Goal: Task Accomplishment & Management: Understand process/instructions

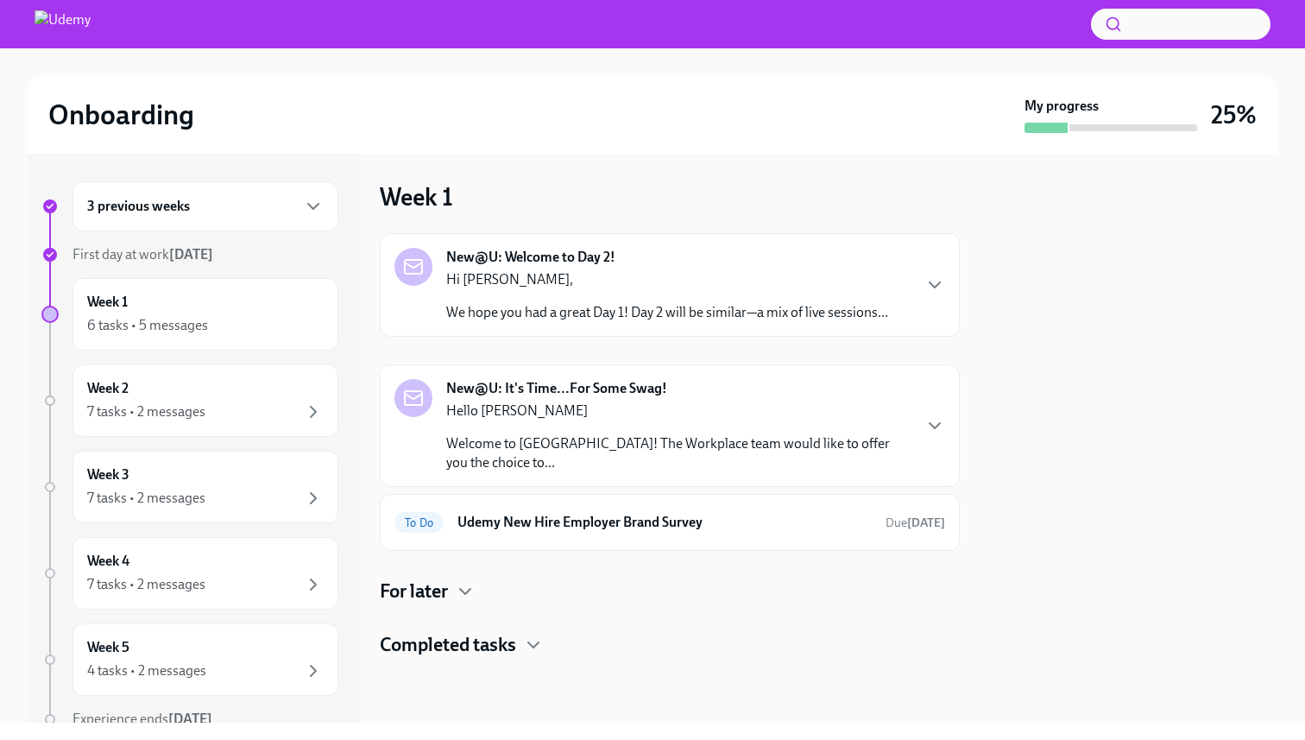
click at [607, 284] on p "Hi [PERSON_NAME]," at bounding box center [667, 279] width 442 height 19
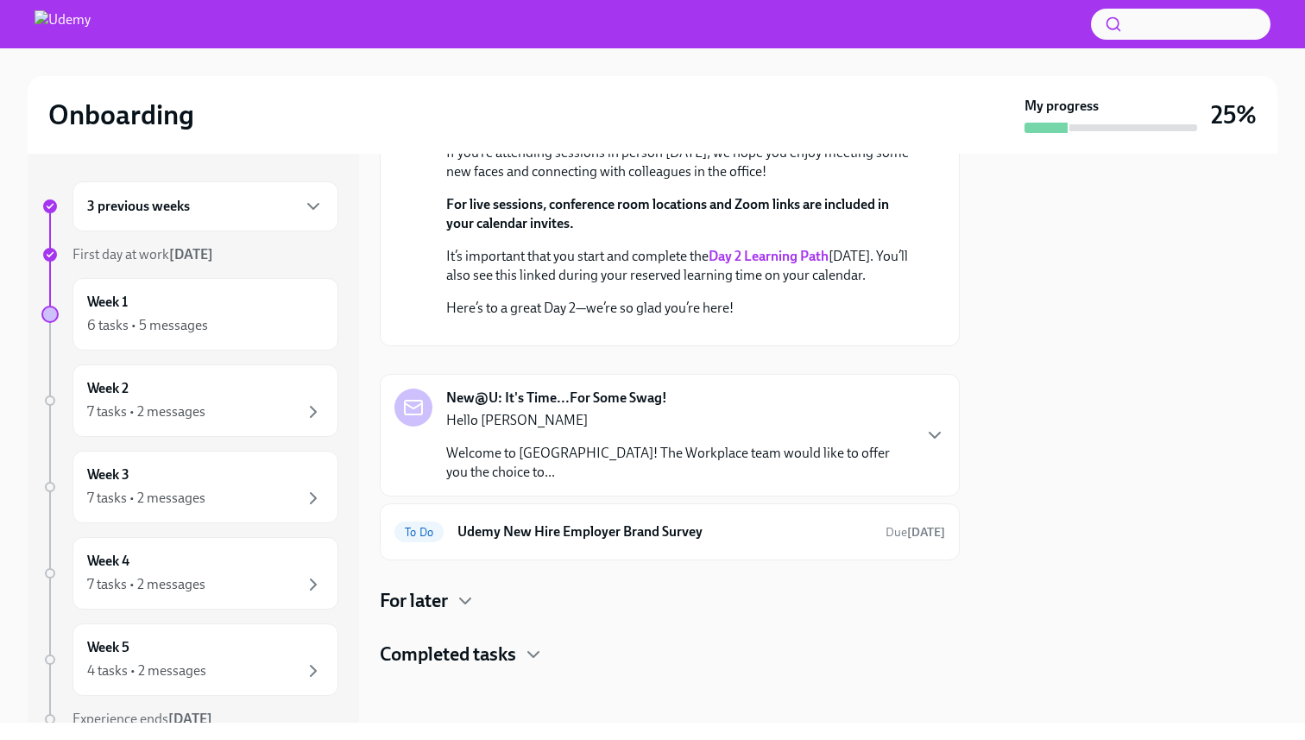
scroll to position [444, 0]
click at [696, 542] on div "To Do Udemy New Hire Employer Brand Survey Due [DATE]" at bounding box center [669, 532] width 551 height 28
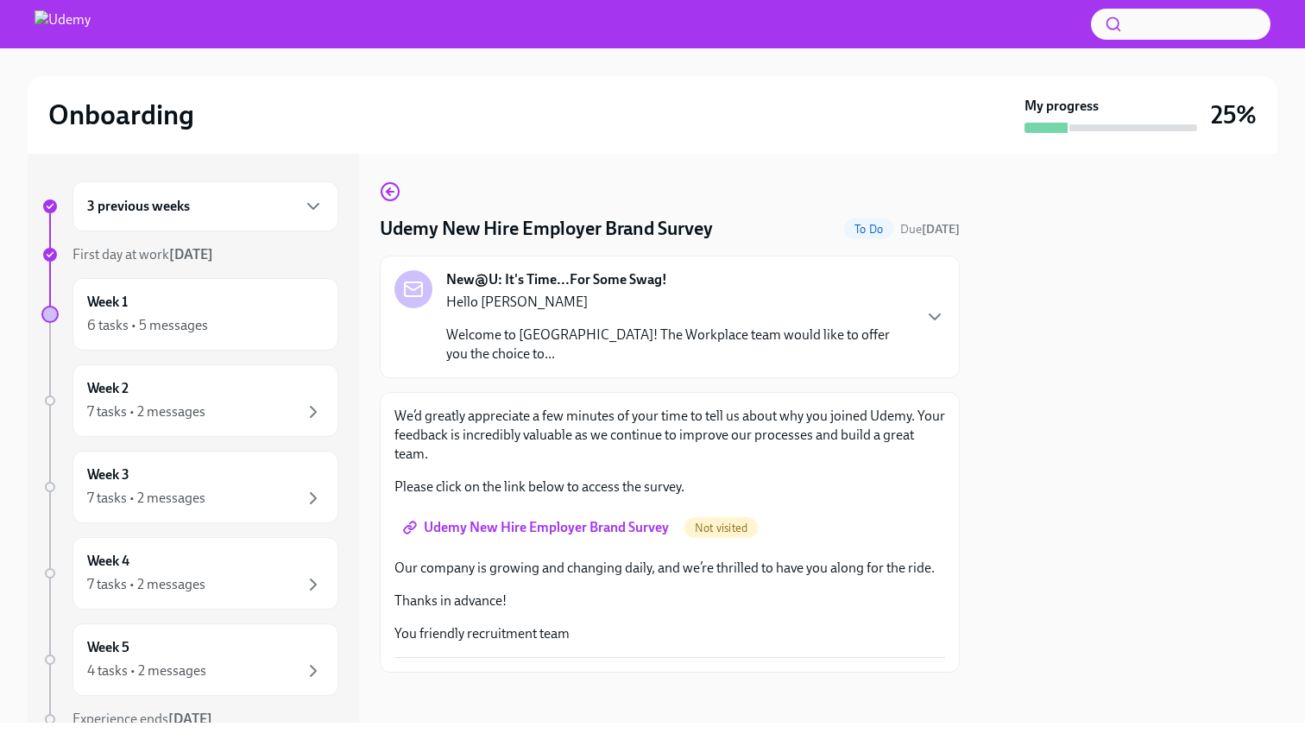
click at [569, 519] on span "Udemy New Hire Employer Brand Survey" at bounding box center [538, 527] width 262 height 17
click at [388, 198] on icon "button" at bounding box center [390, 191] width 21 height 21
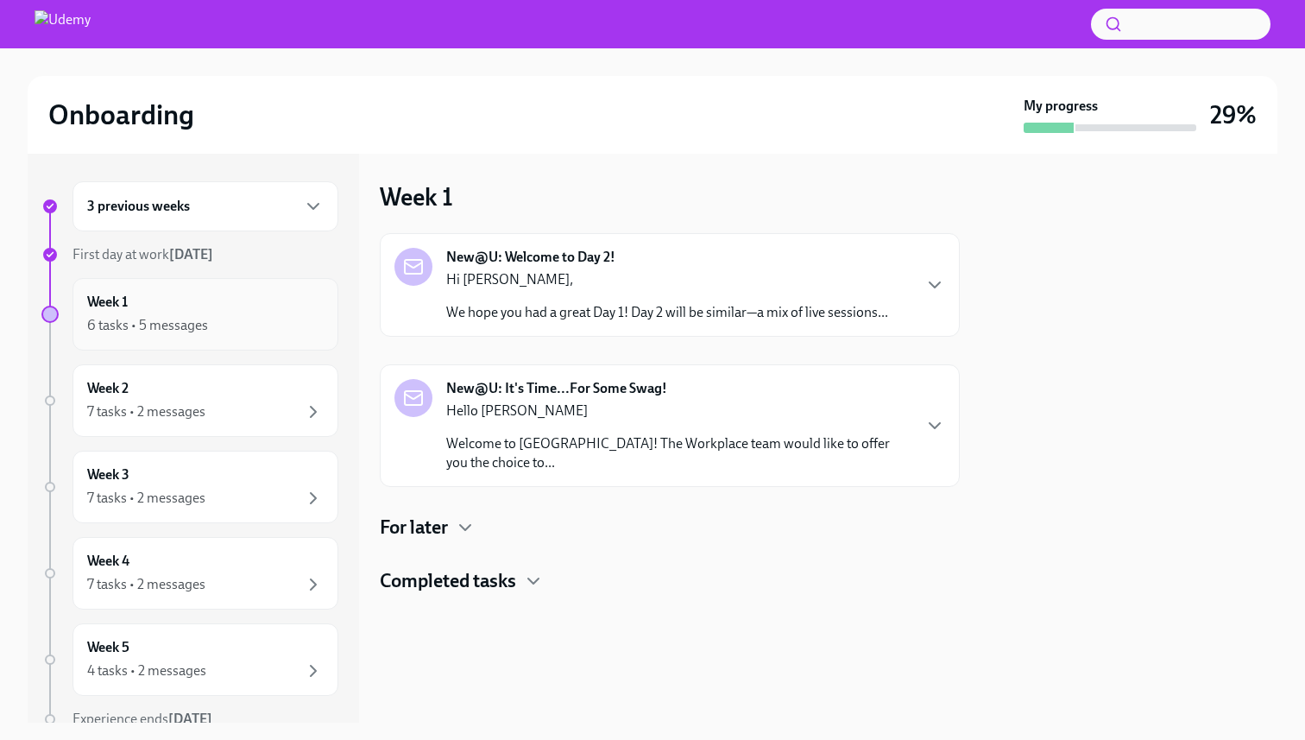
click at [211, 324] on div "6 tasks • 5 messages" at bounding box center [205, 325] width 236 height 21
click at [254, 324] on div "6 tasks • 5 messages" at bounding box center [205, 325] width 236 height 21
click at [456, 517] on icon "button" at bounding box center [465, 527] width 21 height 21
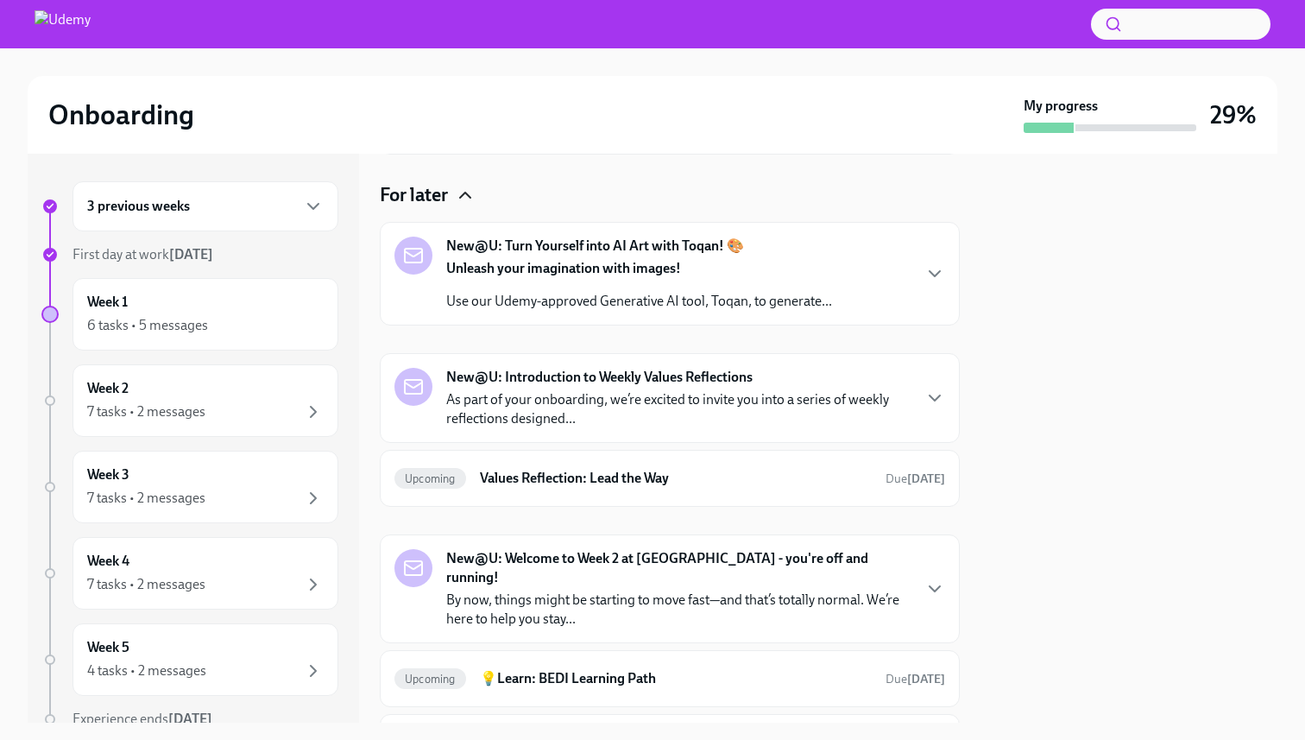
scroll to position [349, 0]
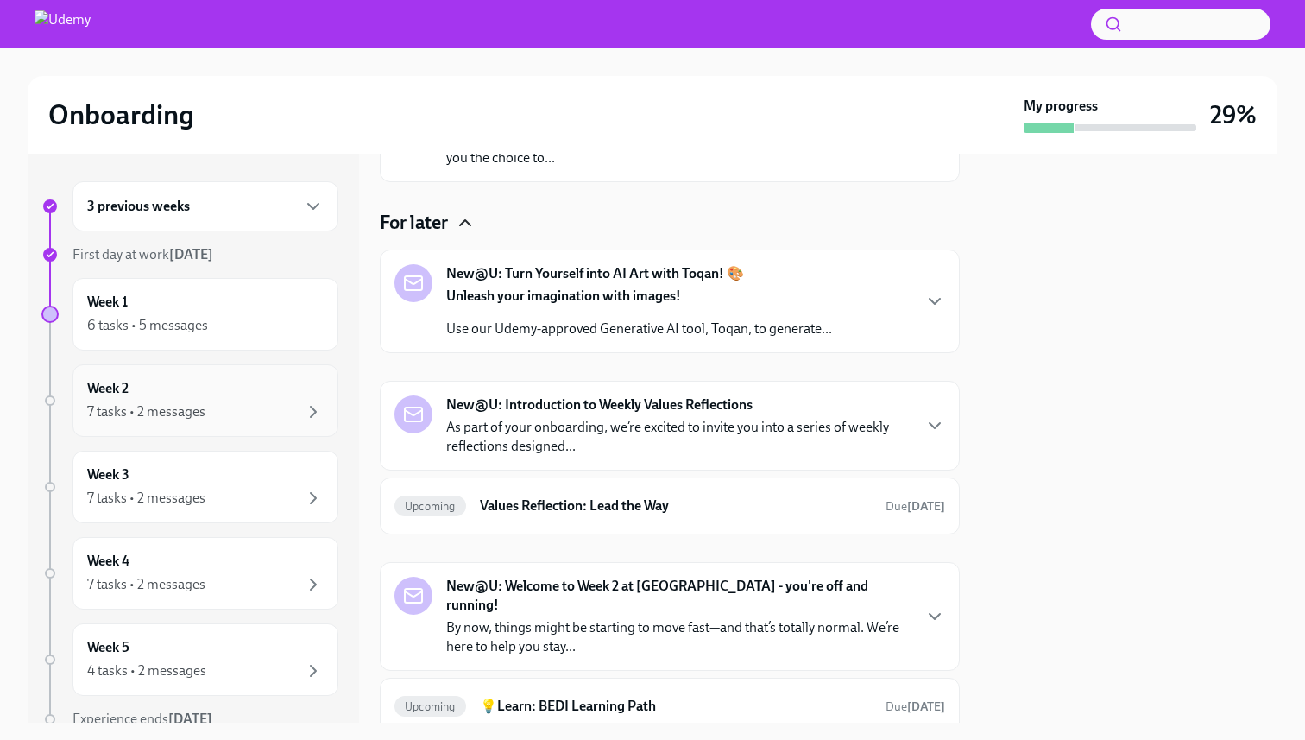
click at [221, 413] on div "7 tasks • 2 messages" at bounding box center [205, 411] width 236 height 21
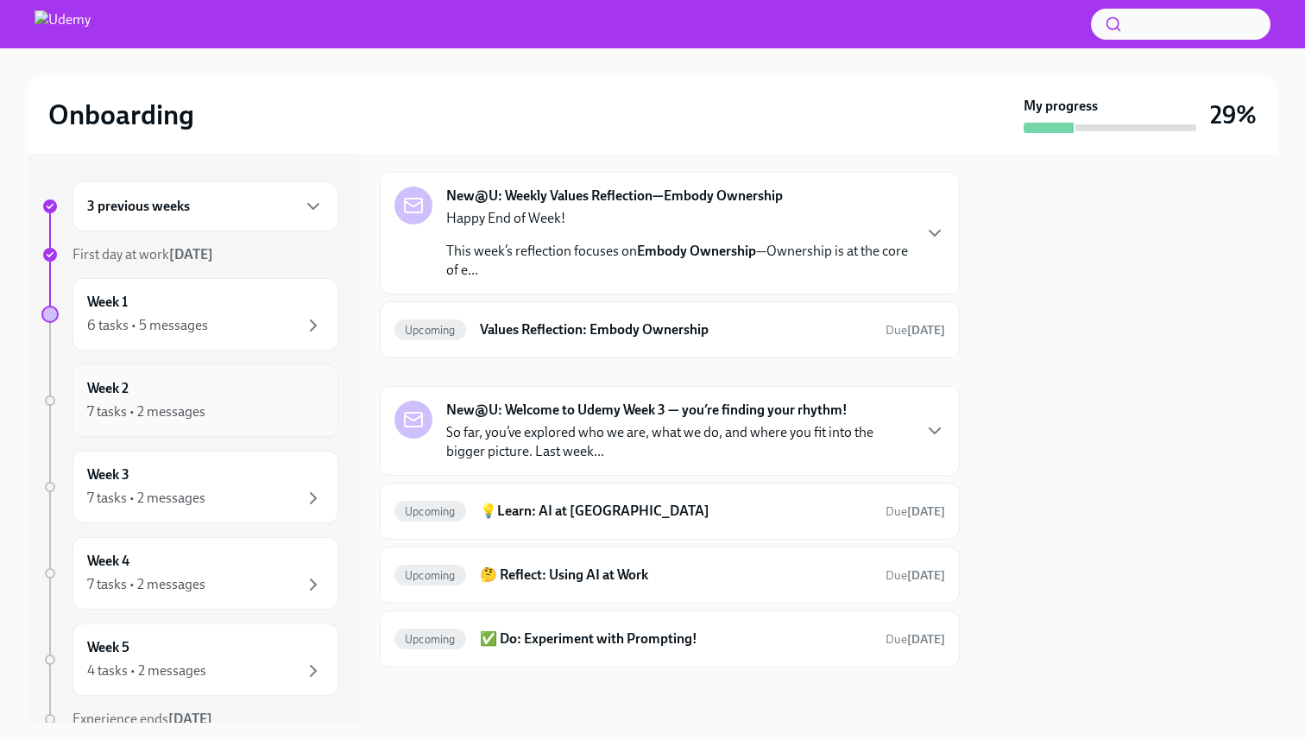
scroll to position [274, 0]
click at [199, 211] on div "3 previous weeks" at bounding box center [205, 206] width 236 height 21
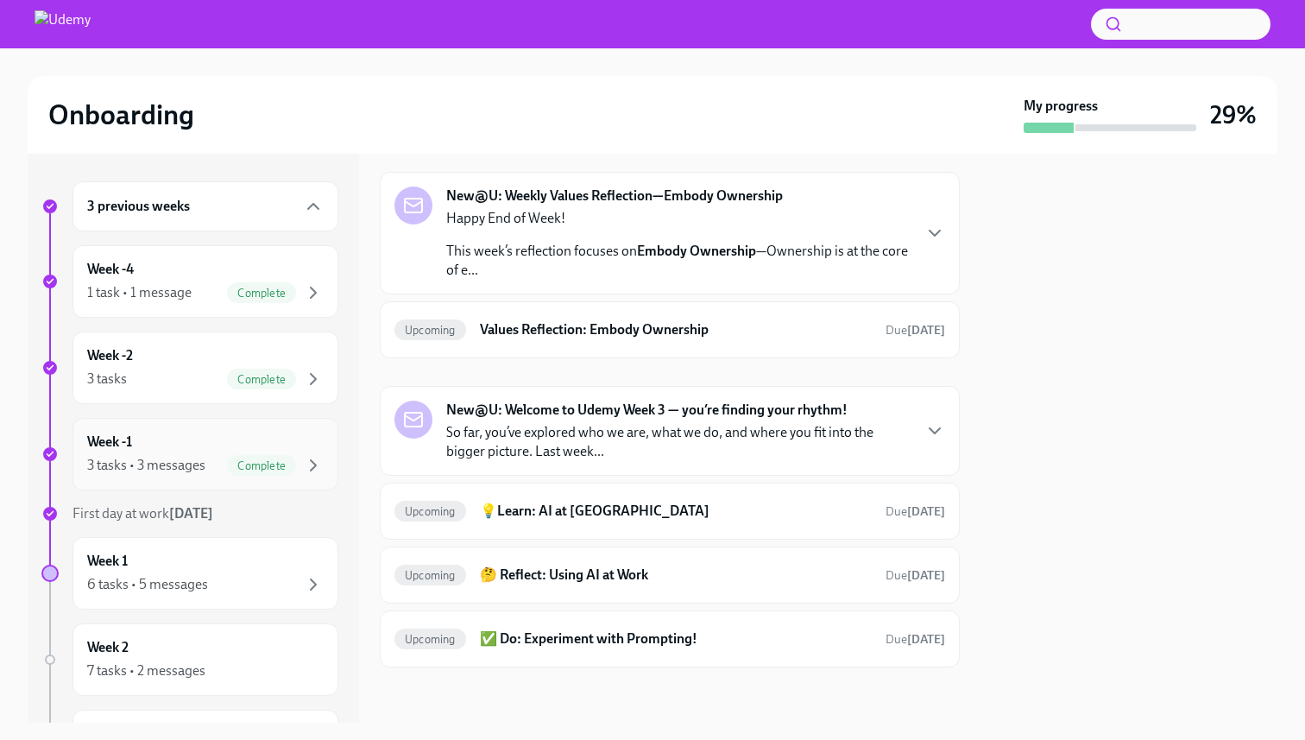
click at [181, 451] on div "Week -1 3 tasks • 3 messages Complete" at bounding box center [205, 453] width 236 height 43
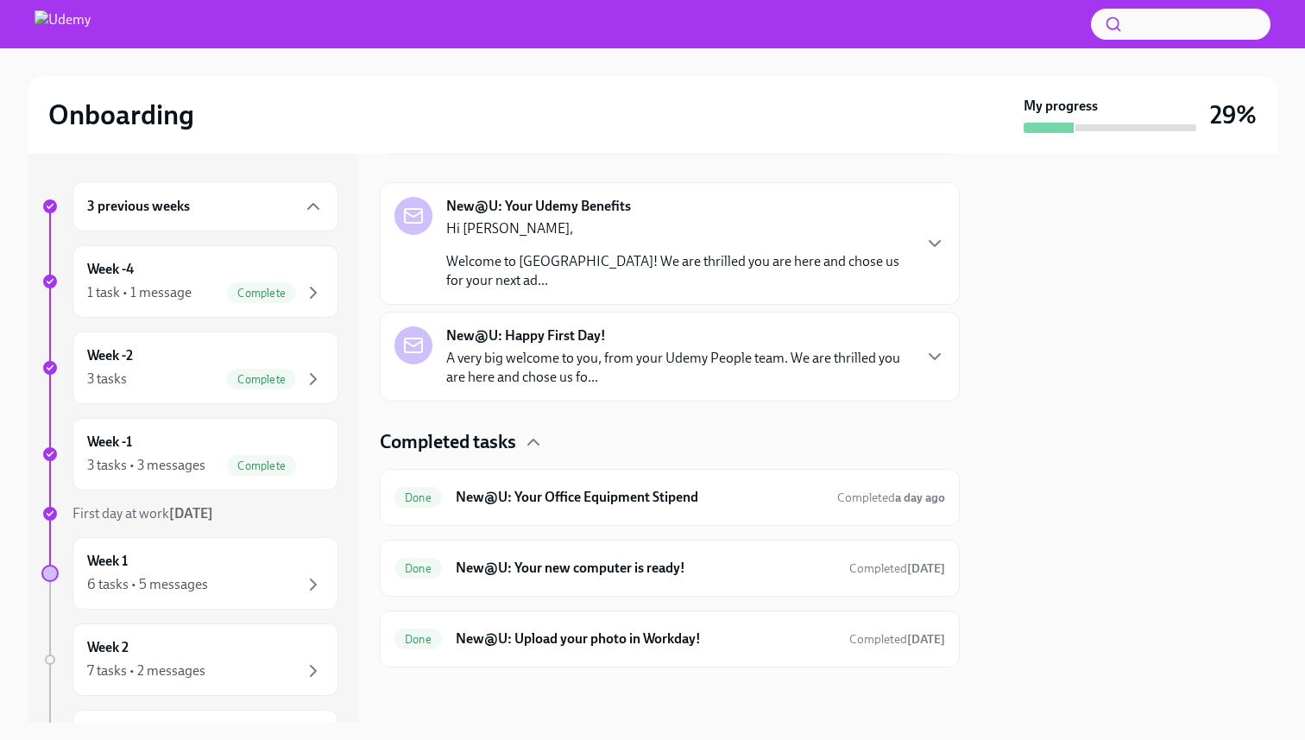
click at [659, 255] on p "Welcome to [GEOGRAPHIC_DATA]! We are thrilled you are here and chose us for you…" at bounding box center [678, 271] width 464 height 38
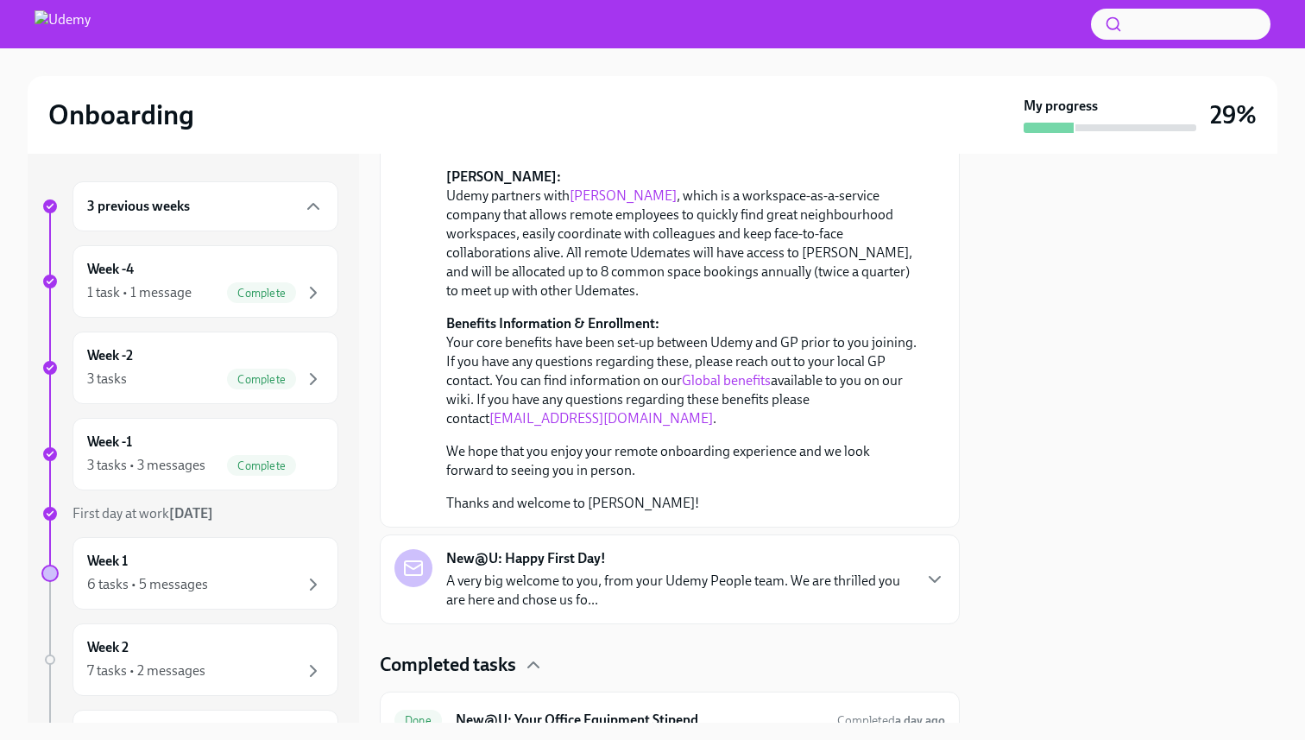
scroll to position [1120, 0]
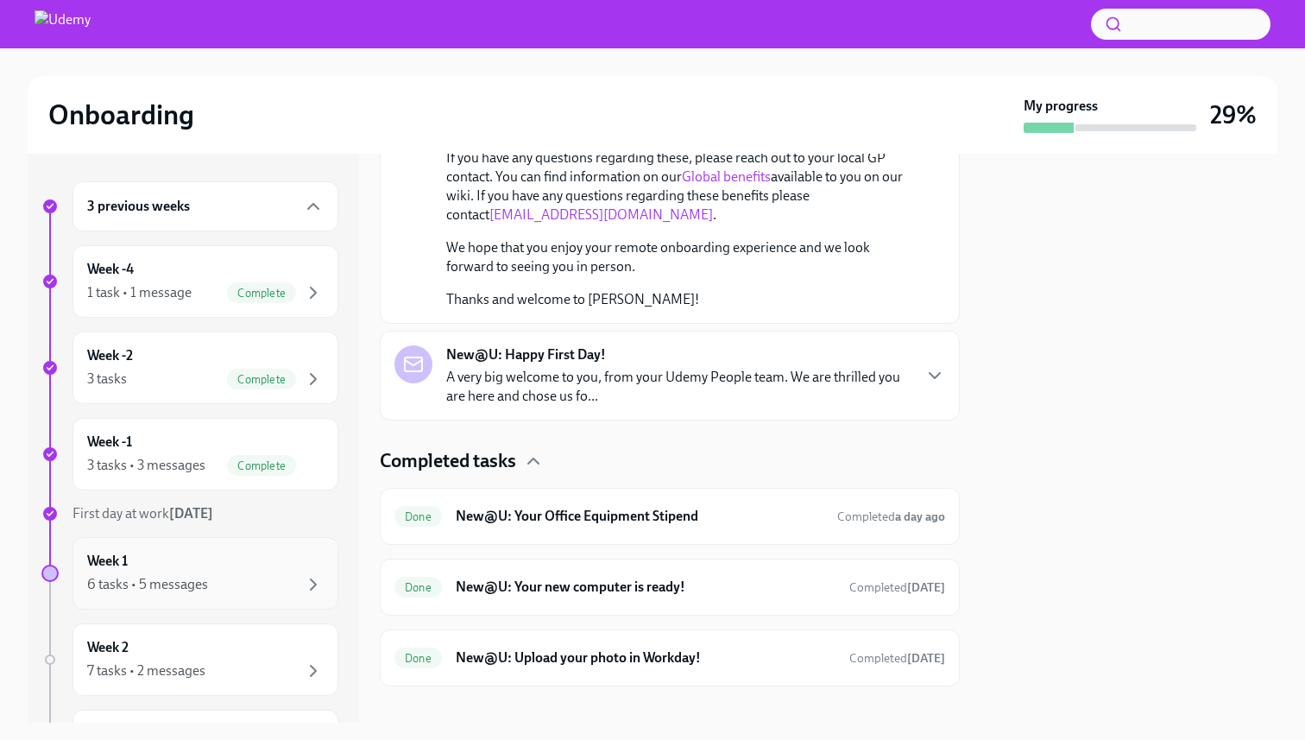
click at [189, 562] on div "Week 1 6 tasks • 5 messages" at bounding box center [205, 573] width 236 height 43
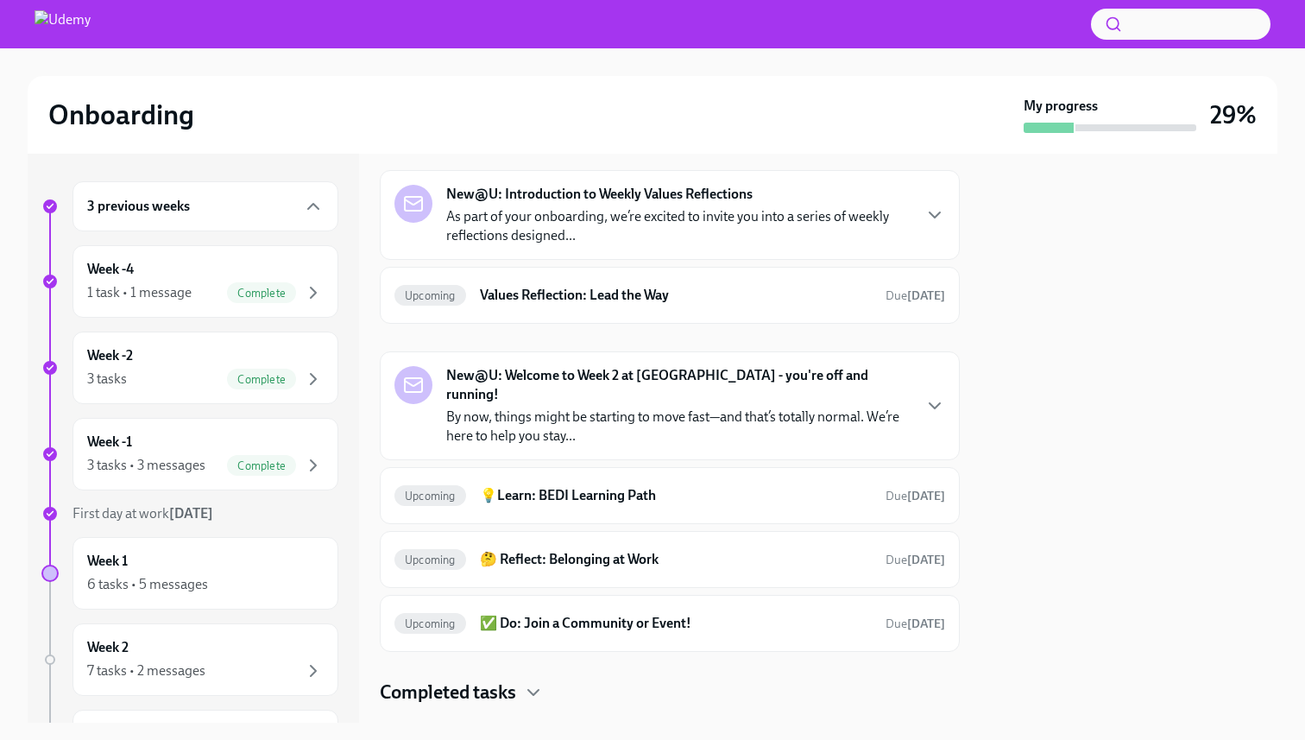
click at [432, 679] on h4 "Completed tasks" at bounding box center [448, 692] width 136 height 26
